Goal: Information Seeking & Learning: Learn about a topic

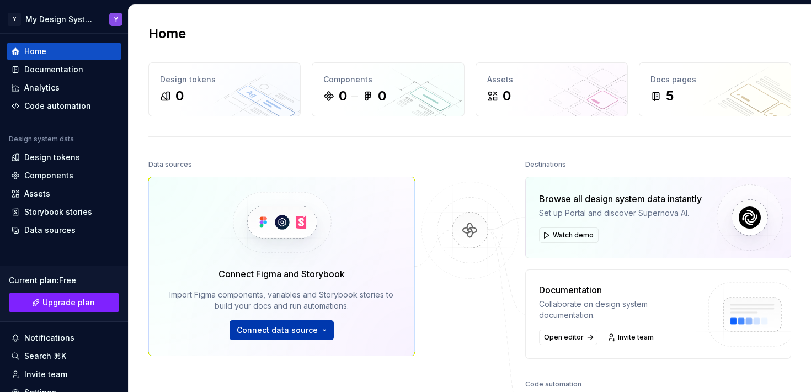
click at [299, 328] on span "Connect data source" at bounding box center [277, 329] width 81 height 11
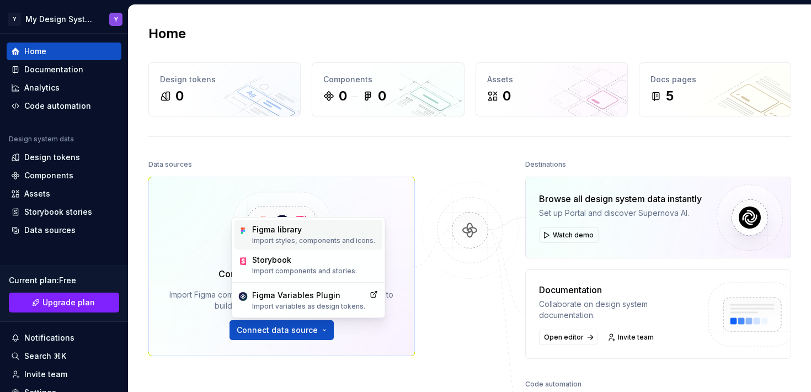
click at [282, 234] on div "Figma library" at bounding box center [313, 229] width 123 height 11
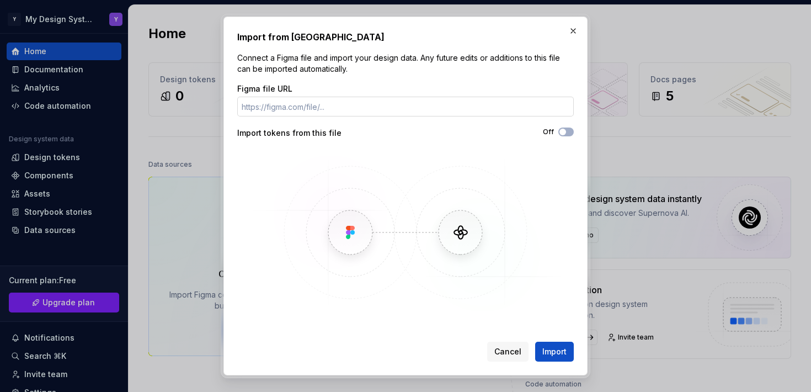
click at [322, 110] on input "Figma file URL" at bounding box center [405, 107] width 336 height 20
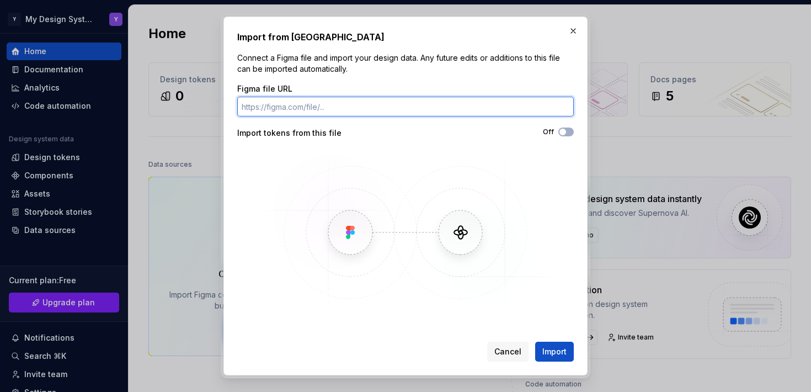
click at [281, 108] on input "Figma file URL" at bounding box center [405, 107] width 336 height 20
paste input "https://www.figma.com/design/8QDSamuGxoBEMZy1q5l4Ot/Components?node-id=791-106&…"
type input "https://www.figma.com/design/8QDSamuGxoBEMZy1q5l4Ot/Components?node-id=791-106&…"
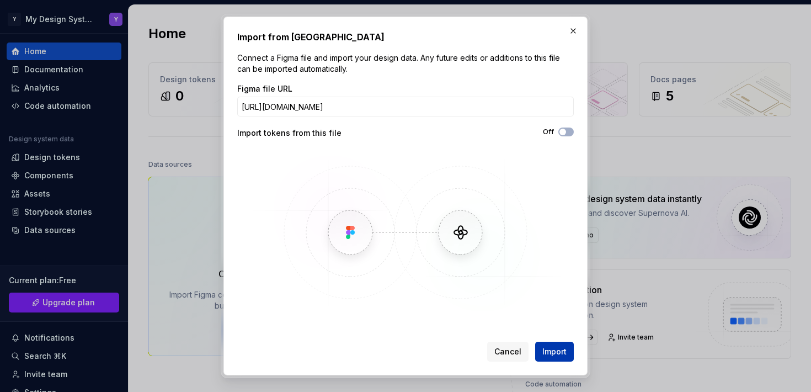
scroll to position [0, 0]
click at [556, 351] on span "Import" at bounding box center [554, 351] width 24 height 11
click at [566, 130] on icon "button" at bounding box center [562, 132] width 9 height 7
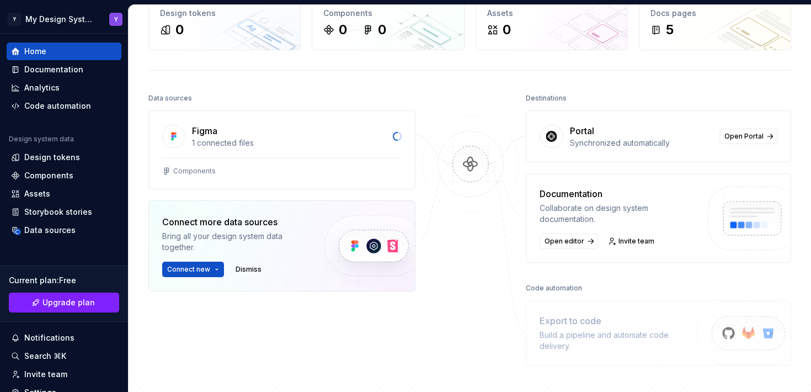
scroll to position [60, 0]
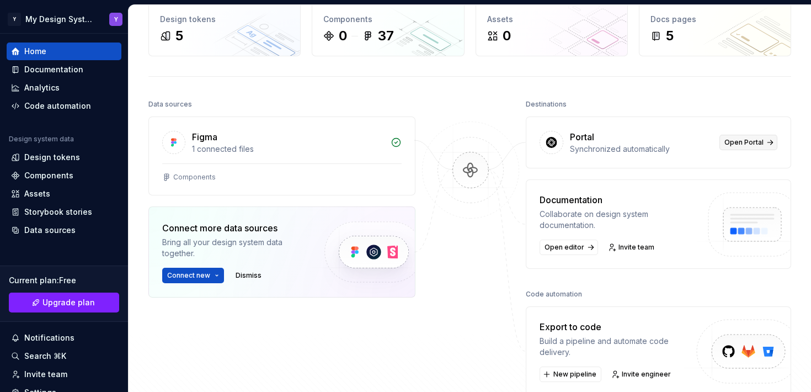
click at [753, 144] on span "Open Portal" at bounding box center [743, 142] width 39 height 9
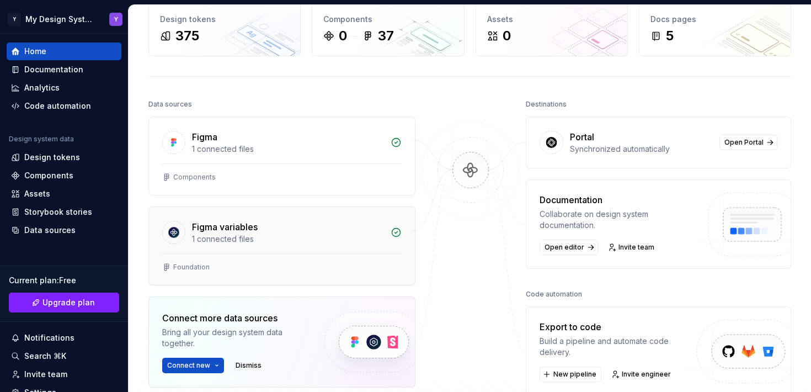
scroll to position [61, 0]
click at [569, 251] on link "Open editor" at bounding box center [568, 246] width 58 height 15
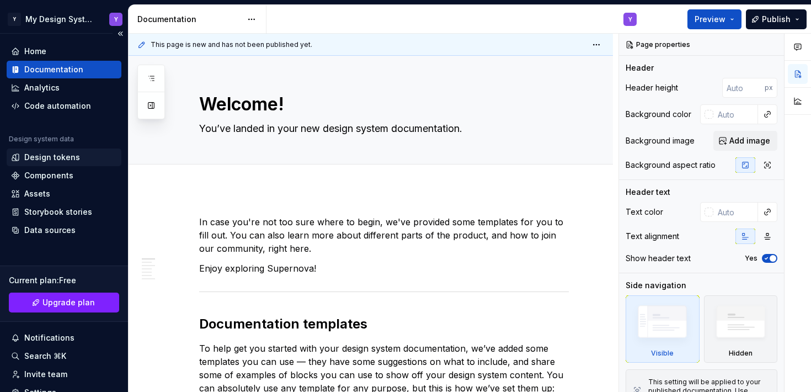
click at [42, 158] on div "Design tokens" at bounding box center [52, 157] width 56 height 11
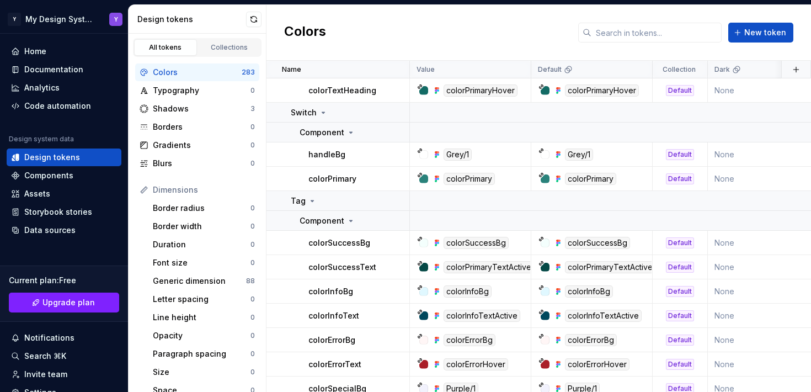
scroll to position [7338, 0]
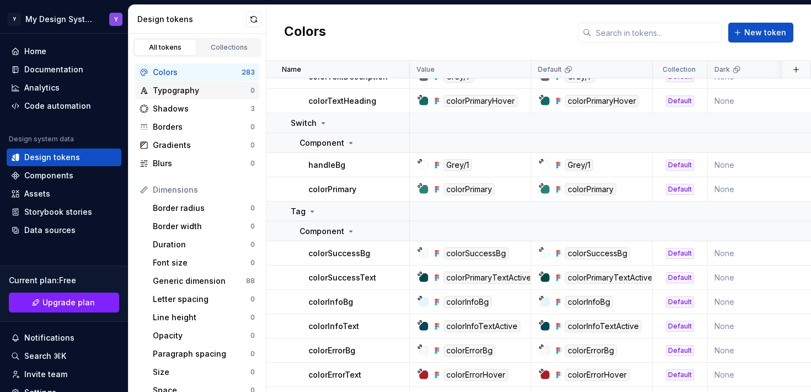
click at [190, 93] on div "Typography" at bounding box center [202, 90] width 98 height 11
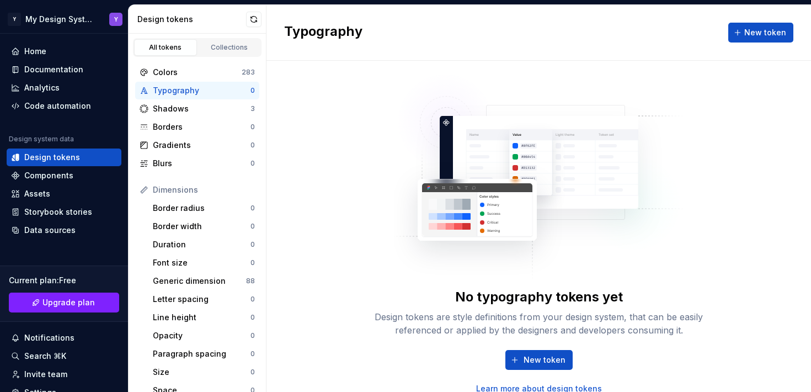
scroll to position [2, 0]
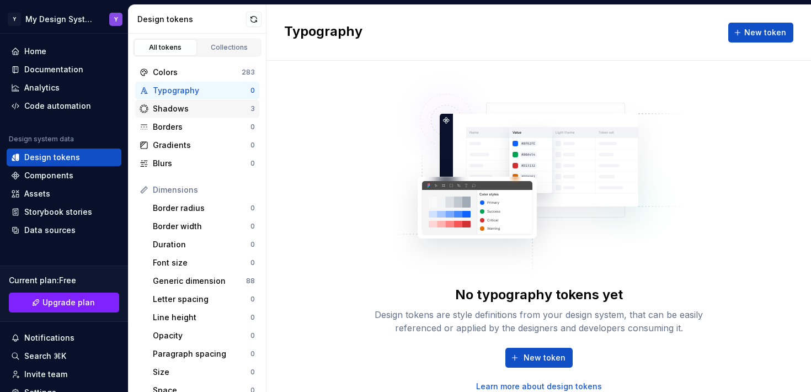
click at [173, 104] on div "Shadows" at bounding box center [202, 108] width 98 height 11
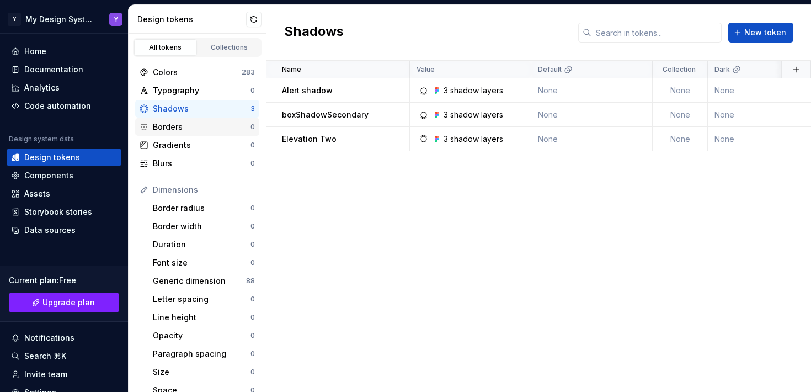
click at [173, 130] on div "Borders" at bounding box center [202, 126] width 98 height 11
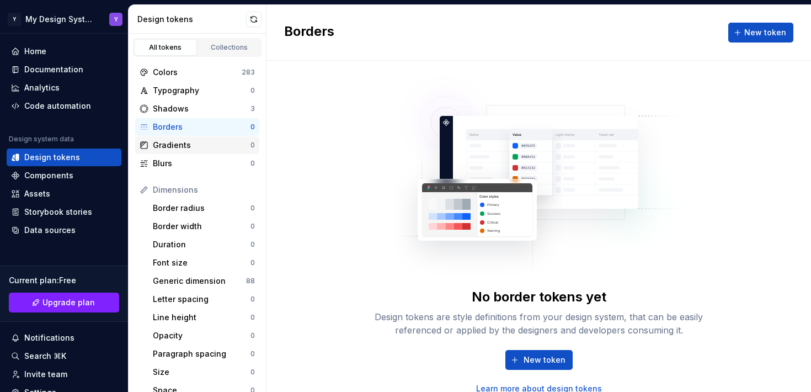
click at [170, 146] on div "Gradients" at bounding box center [202, 145] width 98 height 11
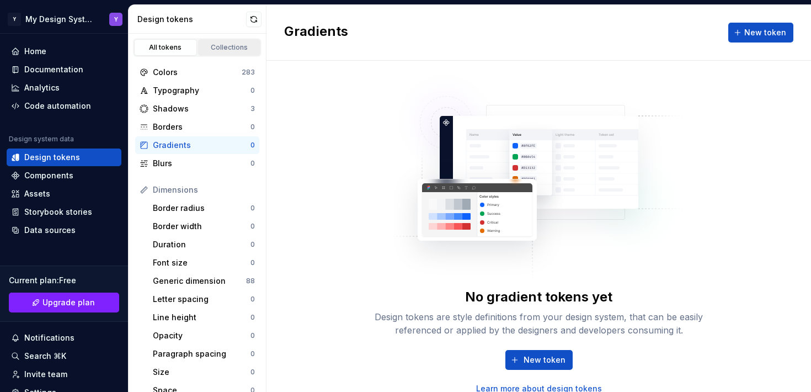
click at [239, 46] on div "Collections" at bounding box center [229, 47] width 55 height 9
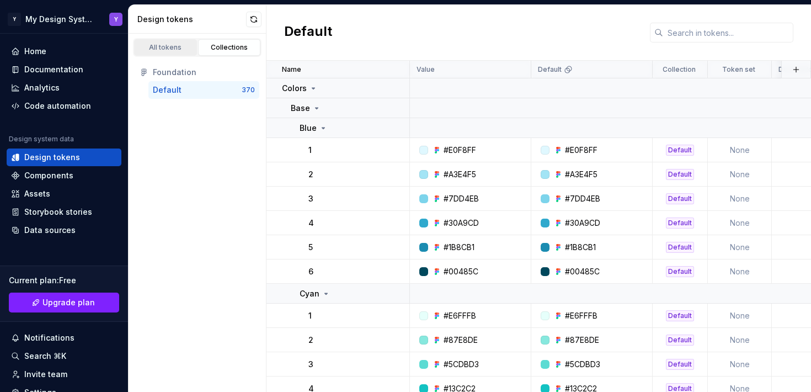
click at [182, 46] on div "All tokens" at bounding box center [165, 47] width 55 height 9
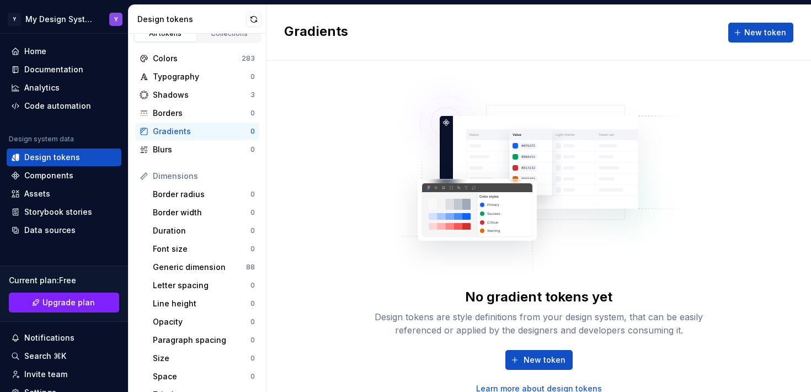
scroll to position [15, 0]
click at [183, 92] on div "Shadows" at bounding box center [202, 93] width 98 height 11
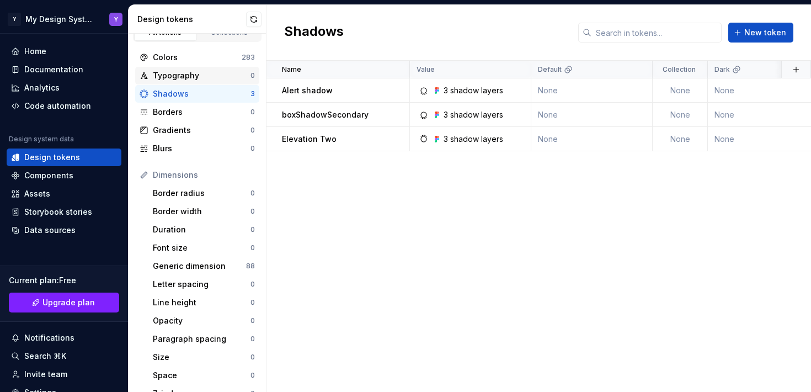
click at [178, 76] on div "Typography" at bounding box center [202, 75] width 98 height 11
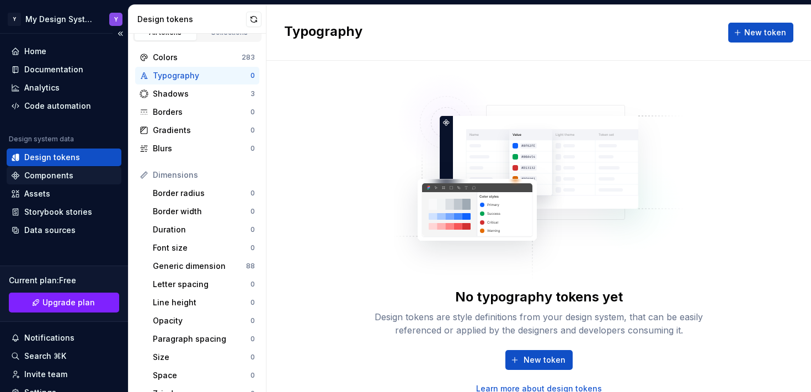
click at [65, 174] on div "Components" at bounding box center [48, 175] width 49 height 11
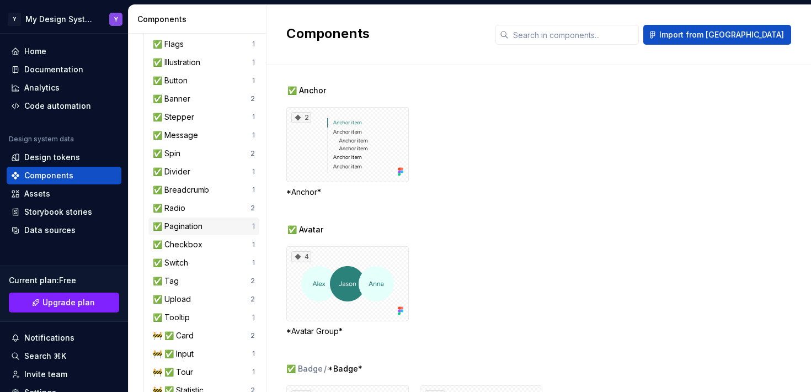
scroll to position [249, 0]
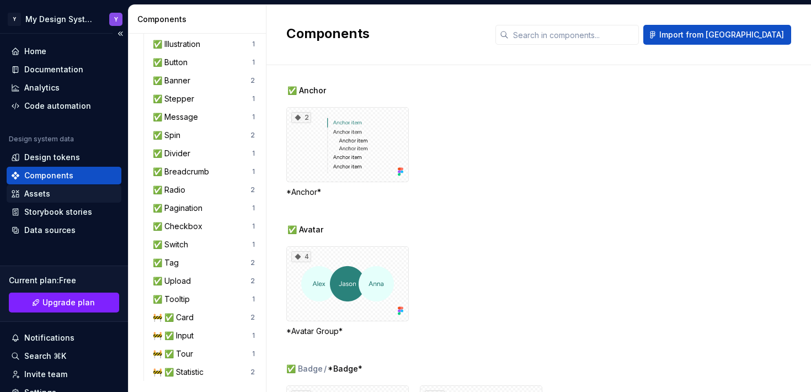
click at [43, 192] on div "Assets" at bounding box center [37, 193] width 26 height 11
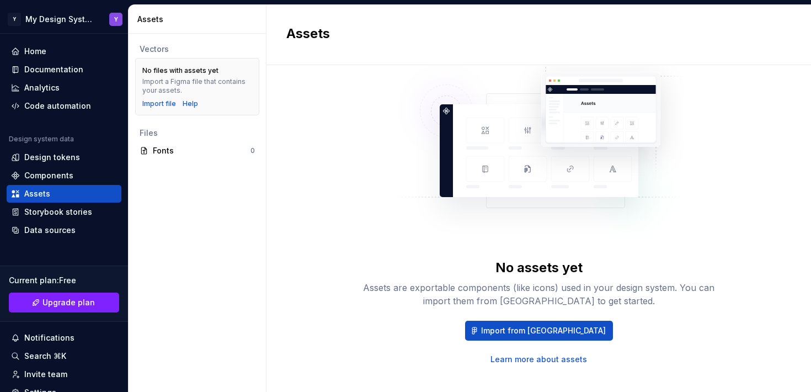
scroll to position [55, 0]
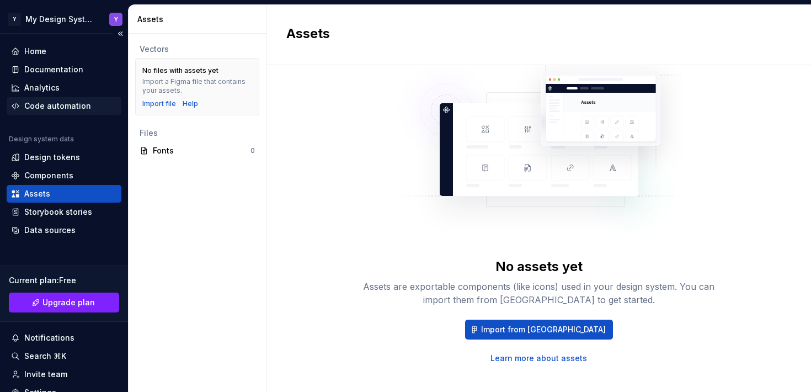
click at [34, 103] on div "Code automation" at bounding box center [57, 105] width 67 height 11
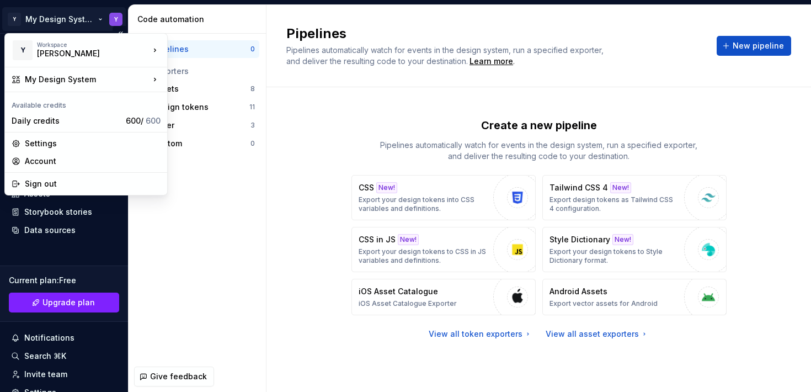
click at [50, 19] on html "Y My Design System Y Home Documentation Analytics Code automation Design system…" at bounding box center [405, 196] width 811 height 392
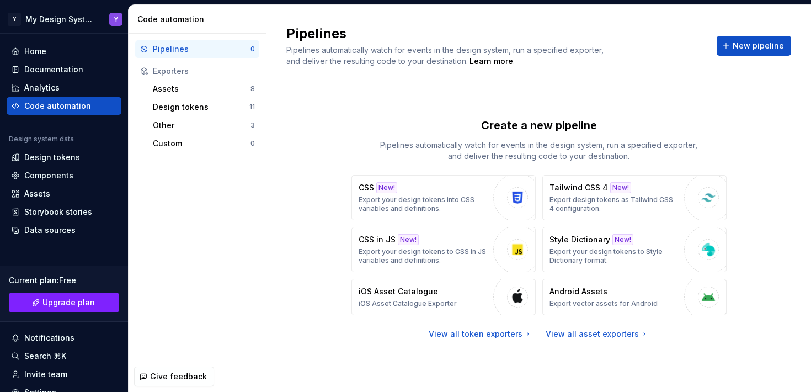
click at [281, 16] on html "Y My Design System Y Home Documentation Analytics Code automation Design system…" at bounding box center [405, 196] width 811 height 392
click at [187, 104] on div "Design tokens" at bounding box center [201, 106] width 97 height 11
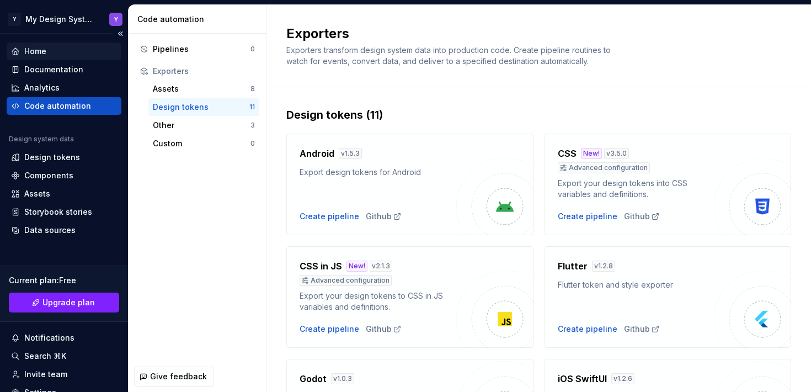
click at [35, 47] on div "Home" at bounding box center [35, 51] width 22 height 11
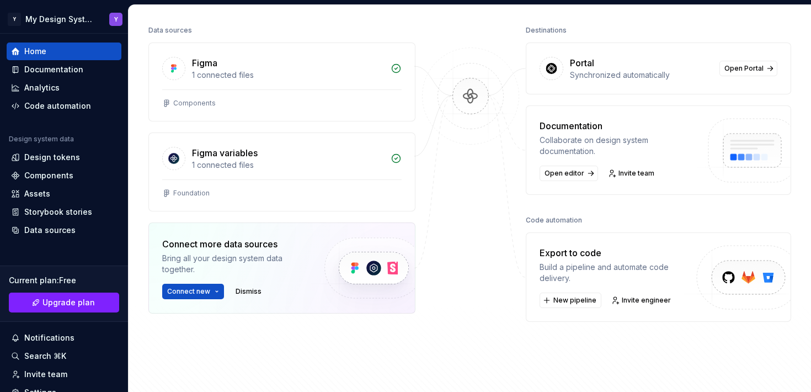
scroll to position [135, 0]
click at [552, 169] on span "Open editor" at bounding box center [564, 172] width 40 height 9
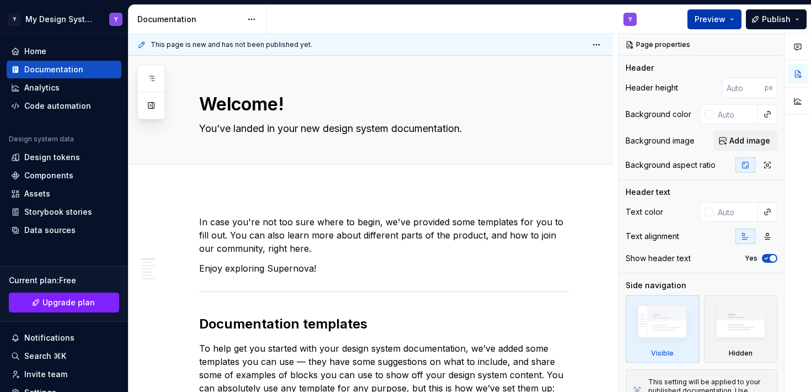
click at [707, 17] on span "Preview" at bounding box center [709, 19] width 31 height 11
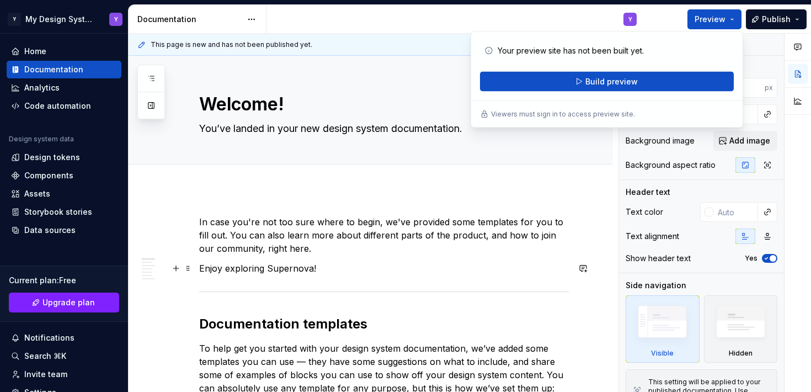
click at [491, 267] on p "Enjoy exploring Supernova!" at bounding box center [384, 267] width 370 height 13
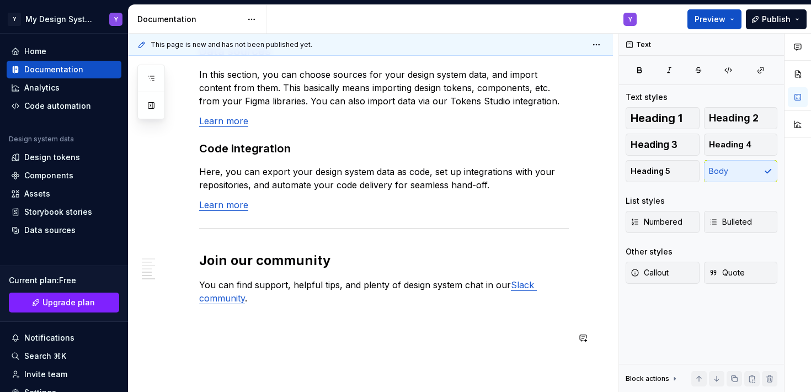
scroll to position [943, 0]
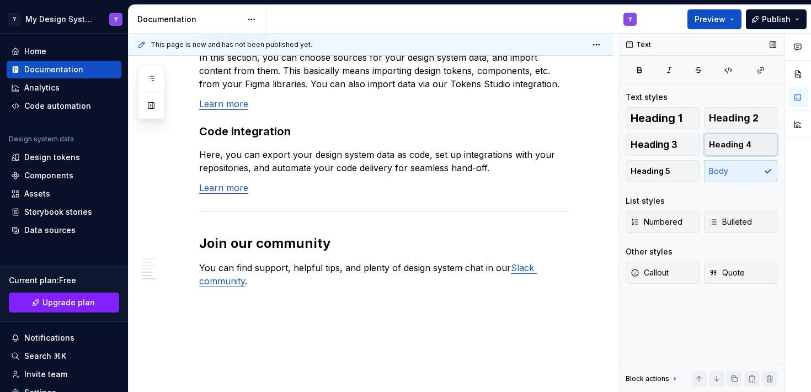
click at [718, 141] on span "Heading 4" at bounding box center [730, 144] width 42 height 11
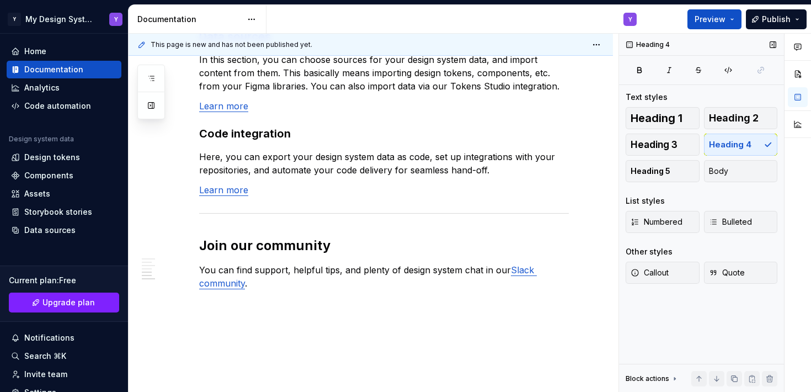
scroll to position [234, 0]
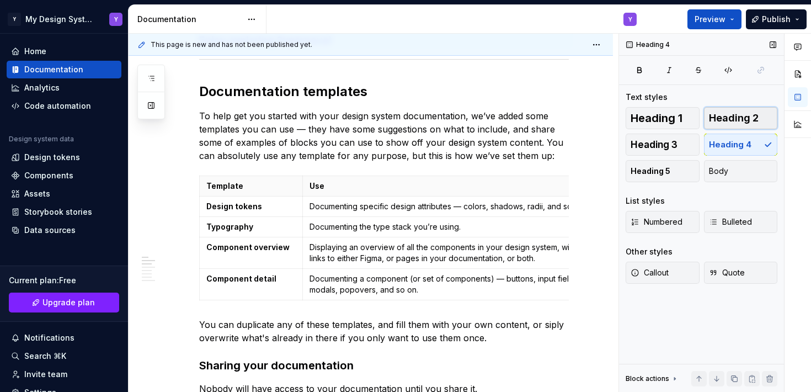
click at [717, 119] on span "Heading 2" at bounding box center [734, 118] width 50 height 11
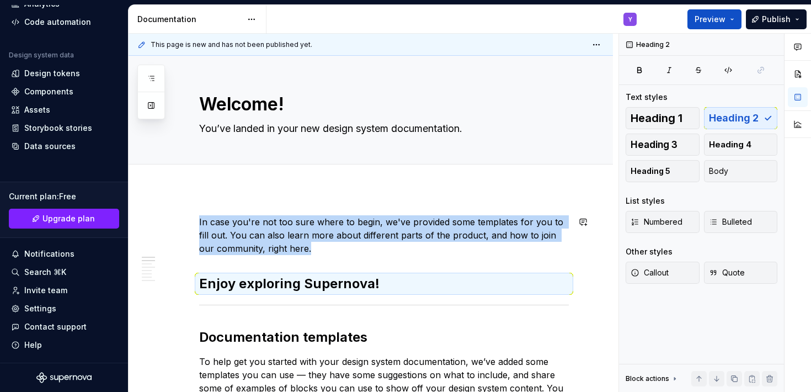
scroll to position [8, 0]
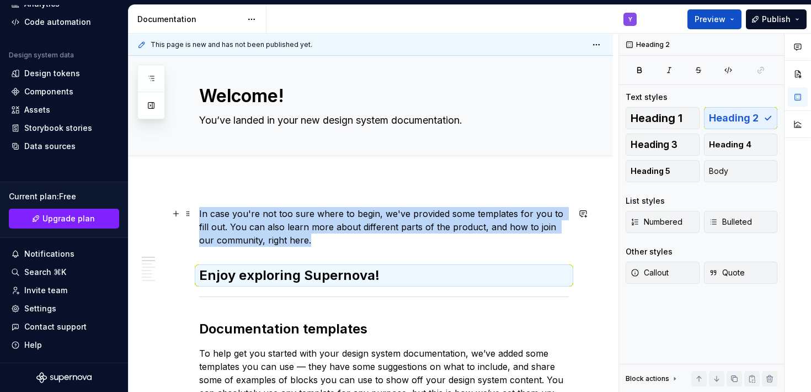
type textarea "*"
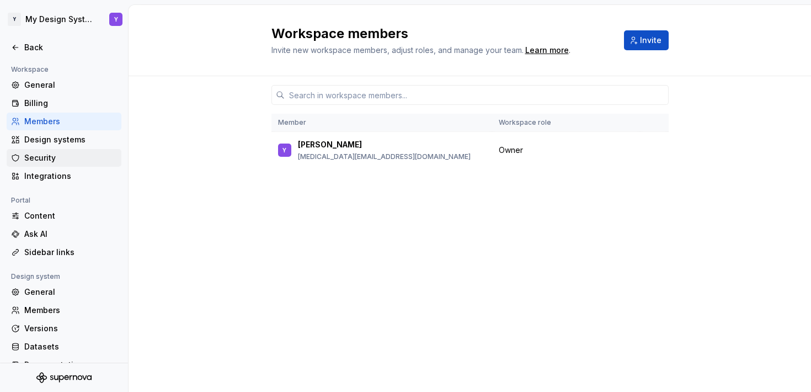
scroll to position [94, 0]
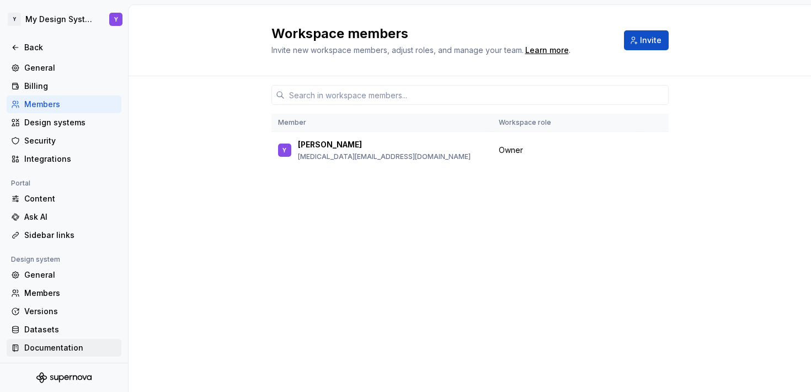
click at [61, 347] on div "Documentation" at bounding box center [70, 347] width 93 height 11
